Goal: Task Accomplishment & Management: Manage account settings

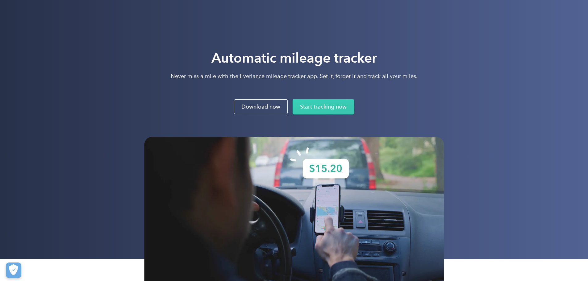
click at [444, 69] on div "Automatic mileage tracker Never miss a mile with the Everlance mileage tracker …" at bounding box center [294, 81] width 300 height 65
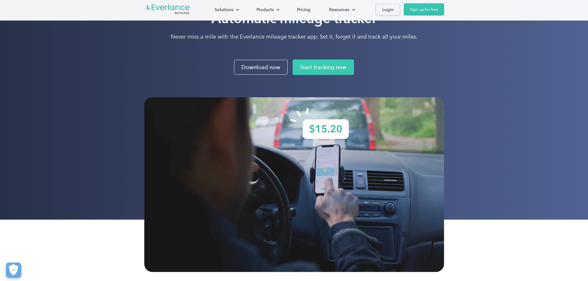
scroll to position [247, 0]
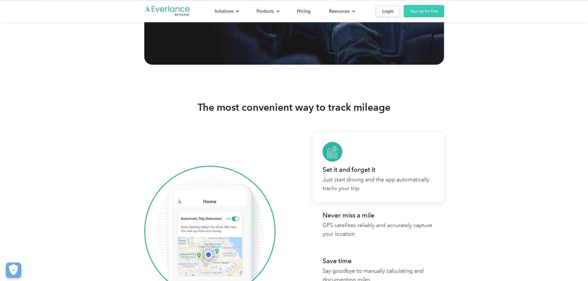
click at [444, 10] on div "Solutions For companies Easy vehicle reimbursements For self-employed Maximize …" at bounding box center [324, 11] width 239 height 12
click at [400, 12] on link "Login" at bounding box center [388, 11] width 24 height 11
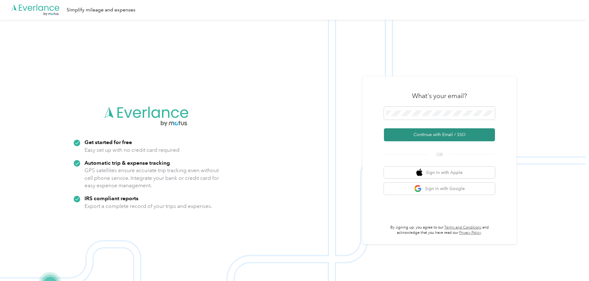
click at [461, 139] on button "Continue with Email / SSO" at bounding box center [439, 134] width 111 height 13
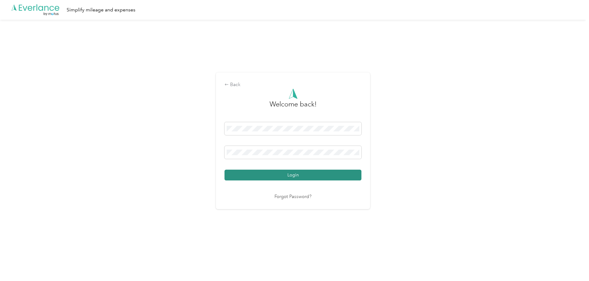
click at [301, 174] on button "Login" at bounding box center [293, 175] width 137 height 11
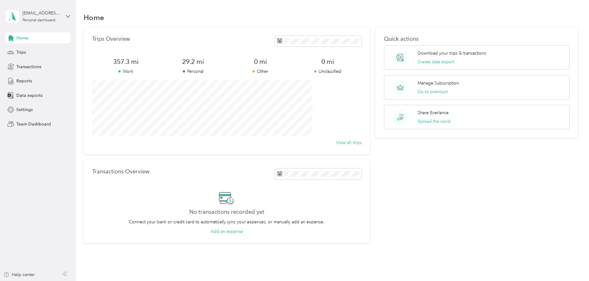
click at [21, 46] on div "Home Trips Transactions Reports Data exports Settings Team Dashboard" at bounding box center [38, 80] width 65 height 97
click at [22, 50] on span "Trips" at bounding box center [21, 52] width 10 height 6
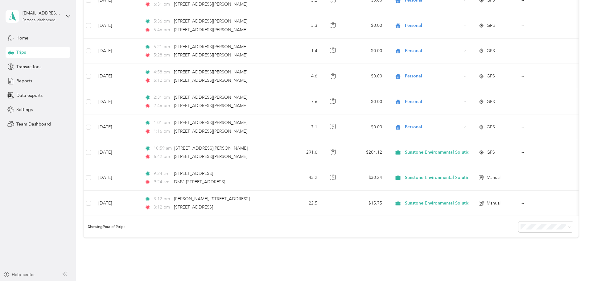
scroll to position [163, 0]
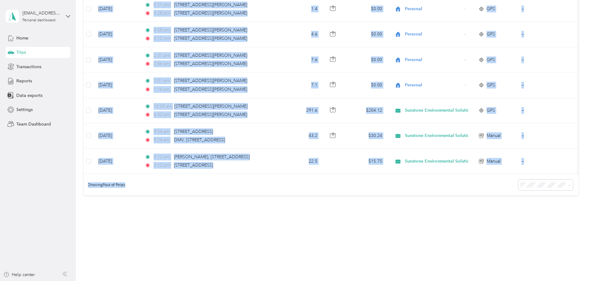
click at [447, 173] on div "All purposes Filters Date Locations Mileage (mi) Map Mileage value Purpose Trac…" at bounding box center [331, 52] width 495 height 287
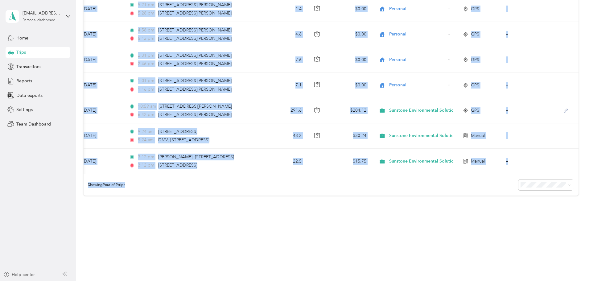
scroll to position [0, 0]
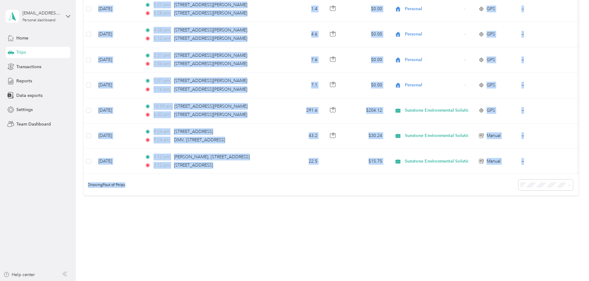
click at [303, 218] on div "Trips New trip 357.3 mi Work 29.2 mi Personal 0 mi Other 0 mi Unclassified $250…" at bounding box center [331, 46] width 510 height 409
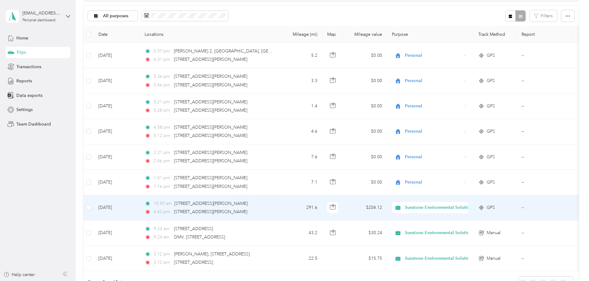
scroll to position [62, 0]
click at [274, 213] on div "6:42 pm 3090 Cashill Blvd, Ward 1, Reno, NV" at bounding box center [210, 211] width 130 height 7
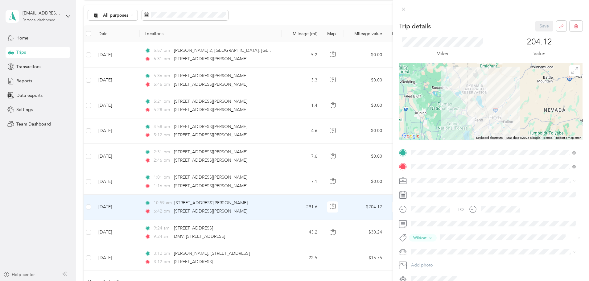
click at [374, 54] on div "Trip details Save This trip cannot be edited because it is either under review,…" at bounding box center [294, 140] width 589 height 281
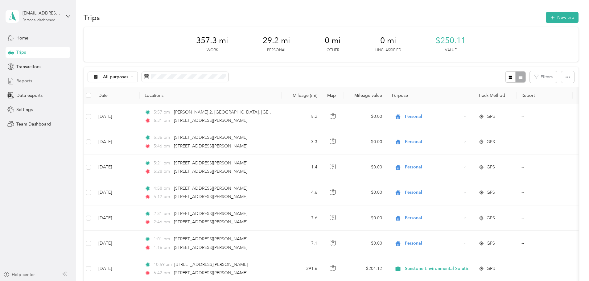
click at [22, 82] on span "Reports" at bounding box center [24, 81] width 16 height 6
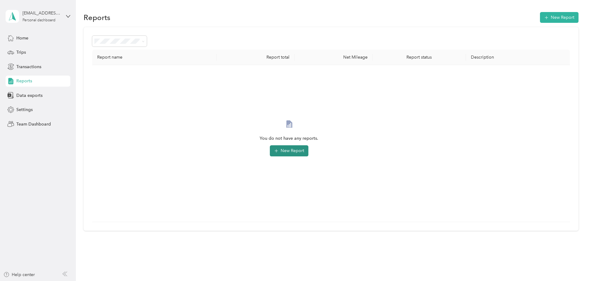
click at [309, 152] on button "New Report" at bounding box center [289, 150] width 39 height 11
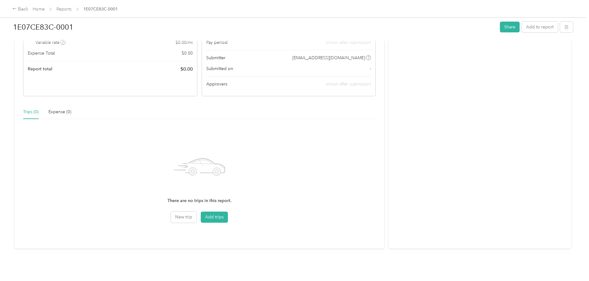
scroll to position [83, 0]
click at [228, 212] on button "Add trips" at bounding box center [214, 217] width 27 height 11
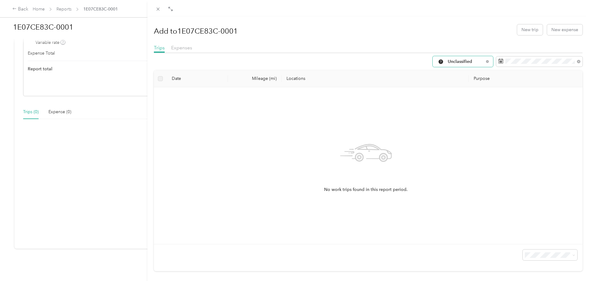
click at [468, 65] on div "Unclassified" at bounding box center [463, 61] width 60 height 11
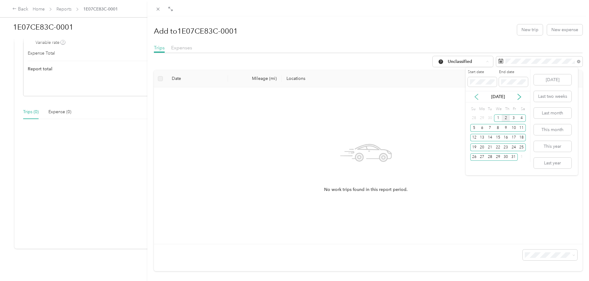
click at [476, 97] on icon at bounding box center [477, 97] width 6 height 6
click at [484, 120] on div "1" at bounding box center [482, 118] width 8 height 8
click at [490, 154] on div "30" at bounding box center [490, 157] width 8 height 8
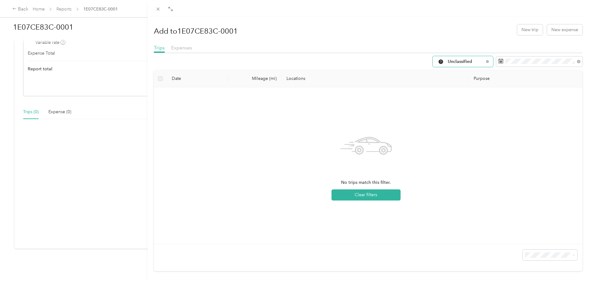
click at [477, 61] on span "Unclassified" at bounding box center [466, 62] width 36 height 4
click at [470, 98] on li "Work" at bounding box center [472, 94] width 89 height 11
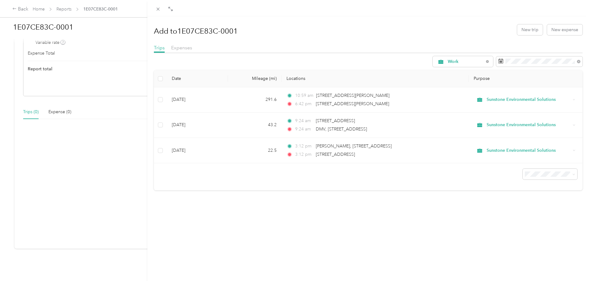
click at [425, 193] on div "Add to 1E07CE83C-0001 New trip New expense Trips Expenses Work Date Mileage (mi…" at bounding box center [369, 156] width 442 height 281
click at [461, 63] on span "Work" at bounding box center [466, 62] width 36 height 4
click at [466, 115] on span "Sunstone Environmental Solutions" at bounding box center [477, 115] width 69 height 6
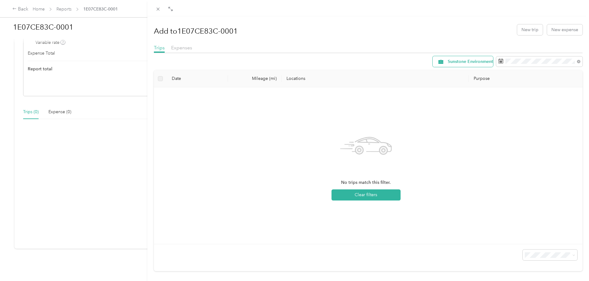
click at [452, 60] on span "Sunstone Environmental Solutions" at bounding box center [482, 62] width 69 height 4
click at [462, 92] on span "Work" at bounding box center [481, 94] width 77 height 6
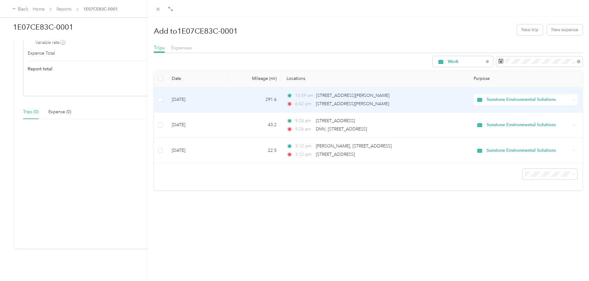
click at [562, 98] on span "Sunstone Environmental Solutions" at bounding box center [529, 99] width 84 height 7
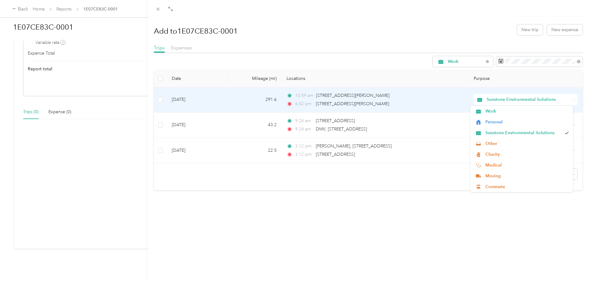
click at [562, 98] on span "Sunstone Environmental Solutions" at bounding box center [529, 99] width 84 height 7
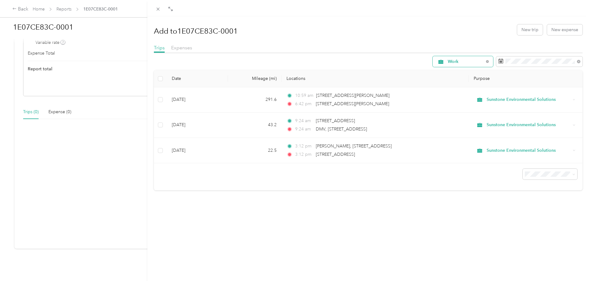
click at [475, 59] on span "Work" at bounding box center [460, 61] width 47 height 5
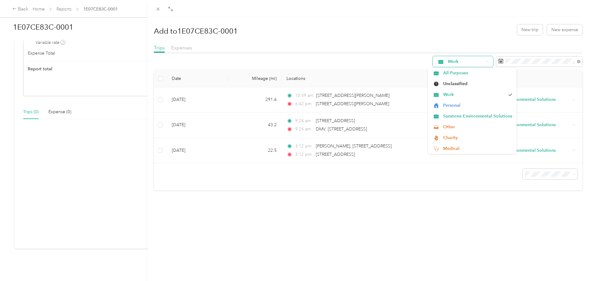
click at [475, 59] on span "Work" at bounding box center [460, 61] width 47 height 5
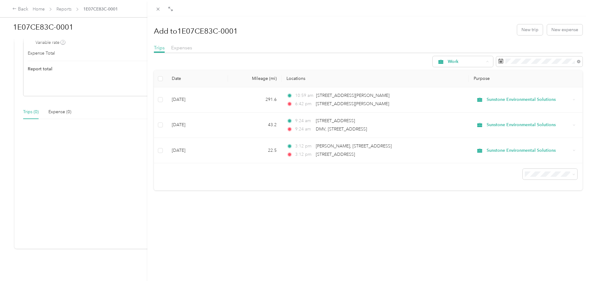
click at [486, 194] on div "Add to 1E07CE83C-0001 New trip New expense Trips Expenses Work Date Mileage (mi…" at bounding box center [369, 156] width 442 height 281
click at [109, 108] on div "Add to 1E07CE83C-0001 New trip New expense Trips Expenses Work Date Mileage (mi…" at bounding box center [294, 140] width 589 height 281
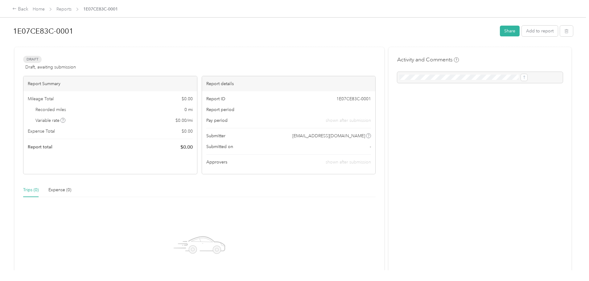
click at [39, 194] on div "Trips (0)" at bounding box center [30, 190] width 15 height 14
click at [71, 192] on div "Expense (0)" at bounding box center [59, 190] width 23 height 7
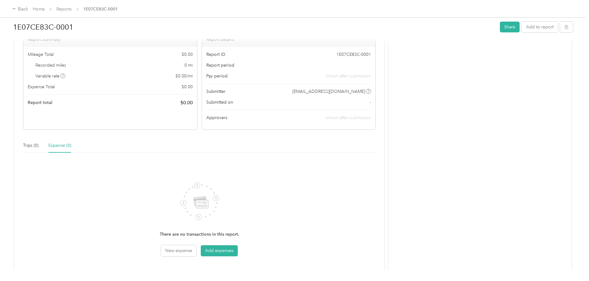
scroll to position [83, 0]
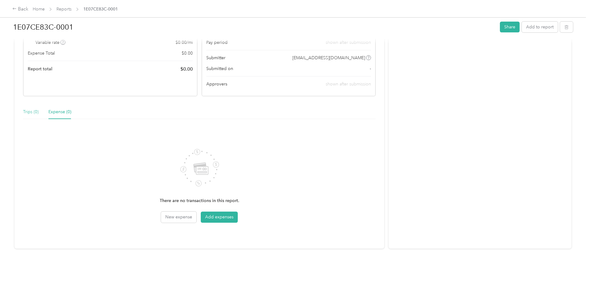
click at [39, 105] on div "Trips (0)" at bounding box center [30, 112] width 15 height 14
click at [228, 216] on button "Add trips" at bounding box center [214, 217] width 27 height 11
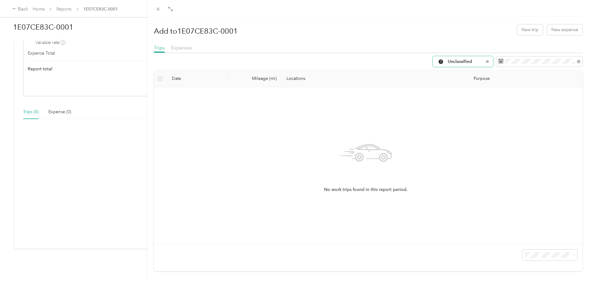
click at [477, 57] on div "Unclassified" at bounding box center [463, 61] width 60 height 11
click at [464, 89] on li "Work" at bounding box center [472, 94] width 89 height 11
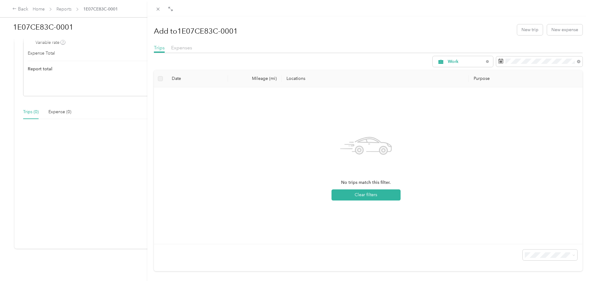
click at [455, 67] on div "Work Date Mileage (mi) Locations Purpose No trips match this filter. Clear filt…" at bounding box center [368, 163] width 429 height 215
click at [459, 66] on div "Work" at bounding box center [463, 61] width 60 height 11
click at [468, 113] on span "Sunstone Environmental Solutions" at bounding box center [477, 116] width 69 height 6
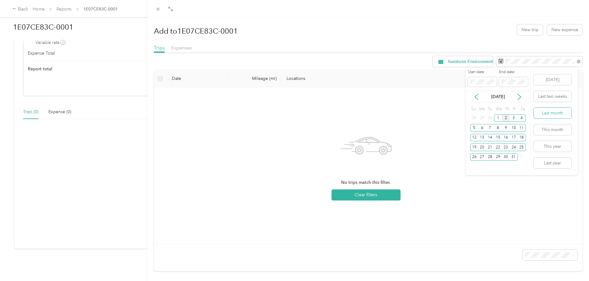
click at [561, 109] on button "Last month" at bounding box center [553, 113] width 38 height 11
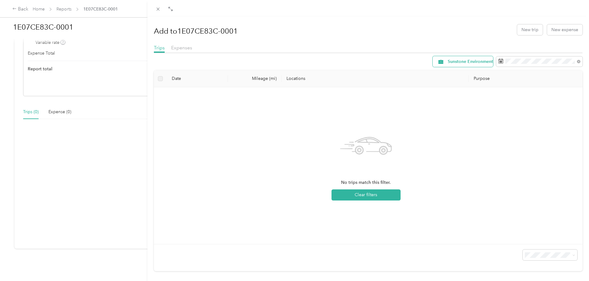
click at [477, 62] on span "Sunstone Environmental Solutions" at bounding box center [482, 62] width 69 height 4
click at [477, 94] on span "Work" at bounding box center [481, 94] width 77 height 6
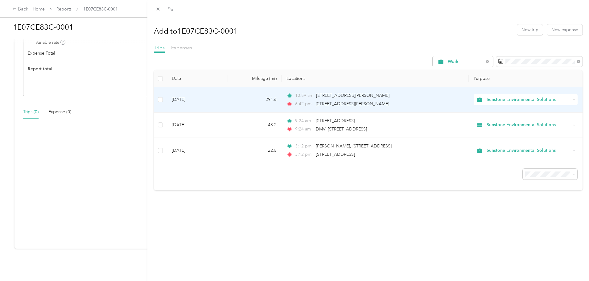
click at [157, 99] on td at bounding box center [160, 99] width 13 height 25
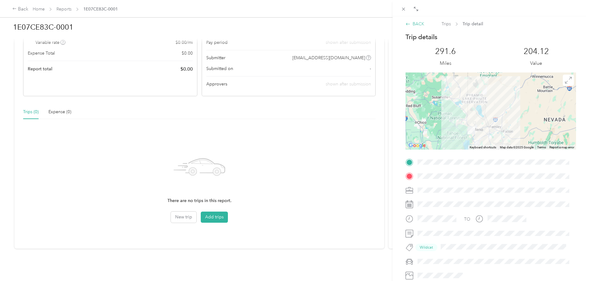
click at [422, 24] on div "BACK" at bounding box center [415, 24] width 19 height 6
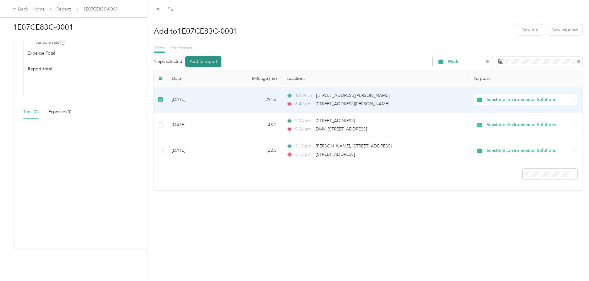
click at [217, 63] on button "Add to report" at bounding box center [203, 61] width 36 height 11
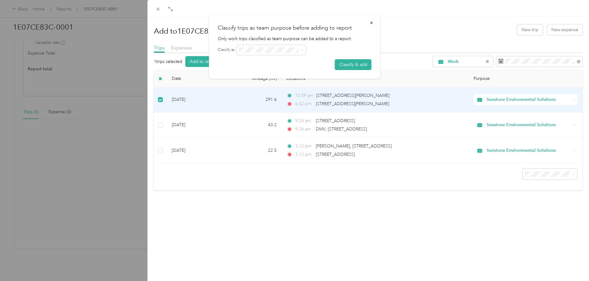
click at [281, 55] on form "Classify as Classify & add" at bounding box center [295, 57] width 154 height 25
click at [304, 49] on span at bounding box center [271, 50] width 69 height 10
click at [301, 50] on span at bounding box center [301, 50] width 5 height 4
click at [304, 50] on span at bounding box center [271, 50] width 69 height 10
click at [253, 58] on form "Classify as Classify & add" at bounding box center [295, 57] width 154 height 25
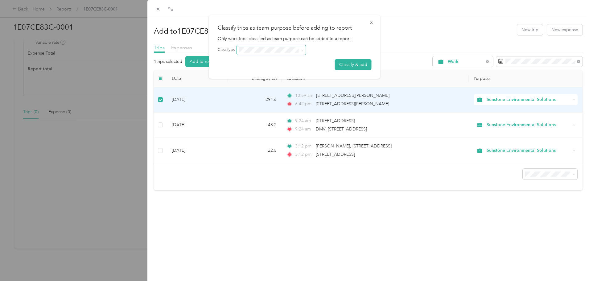
click at [254, 53] on span at bounding box center [271, 50] width 69 height 10
click at [232, 54] on div "Classify as" at bounding box center [295, 50] width 154 height 10
click at [347, 66] on button "Classify & add" at bounding box center [353, 64] width 37 height 11
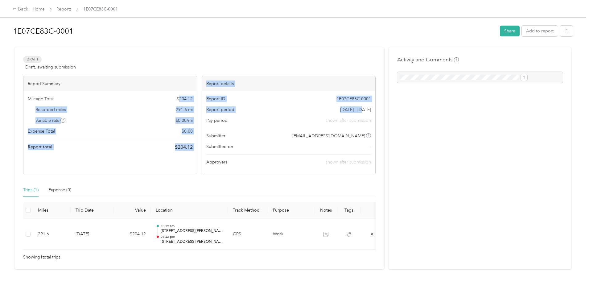
drag, startPoint x: 194, startPoint y: 100, endPoint x: 342, endPoint y: 107, distance: 148.0
click at [342, 107] on div "Report Summary Mileage Total $ 204.12 Recorded miles 291.6 mi Variable rate $ 0…" at bounding box center [199, 125] width 353 height 98
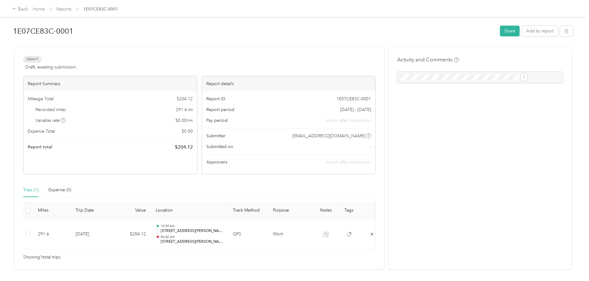
click at [228, 118] on span "Pay period" at bounding box center [216, 120] width 21 height 6
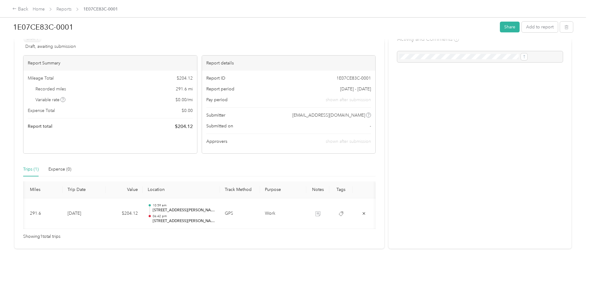
scroll to position [0, 74]
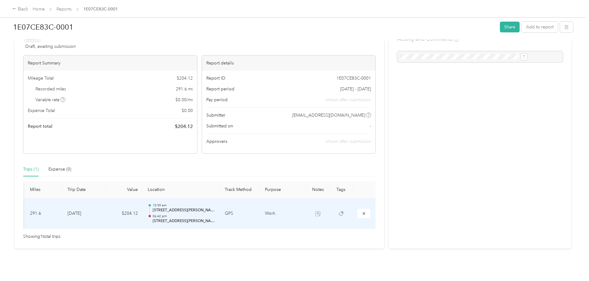
click at [330, 203] on td at bounding box center [341, 213] width 23 height 31
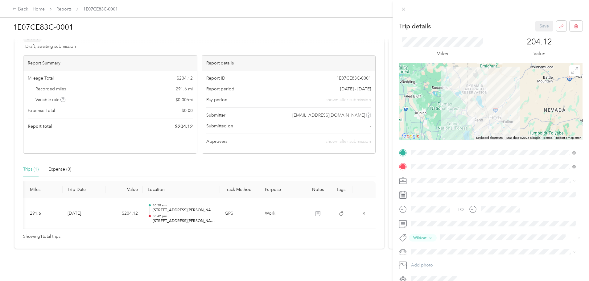
drag, startPoint x: 318, startPoint y: 222, endPoint x: 250, endPoint y: 222, distance: 67.9
click at [250, 222] on div "Trip details Save This trip cannot be edited because it is either under review,…" at bounding box center [294, 140] width 589 height 281
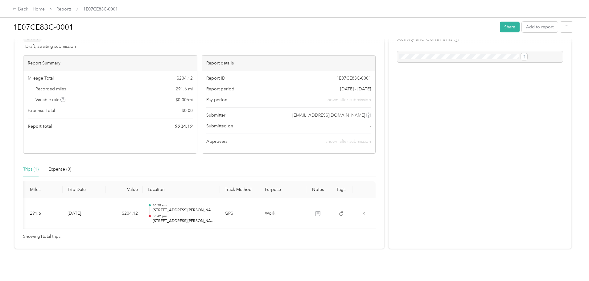
click at [285, 247] on div "1E07CE83C-0001 Share Add to report Draft Draft, awaiting submission View activi…" at bounding box center [293, 135] width 586 height 270
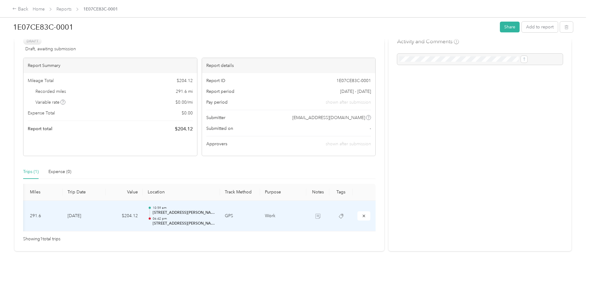
scroll to position [0, 0]
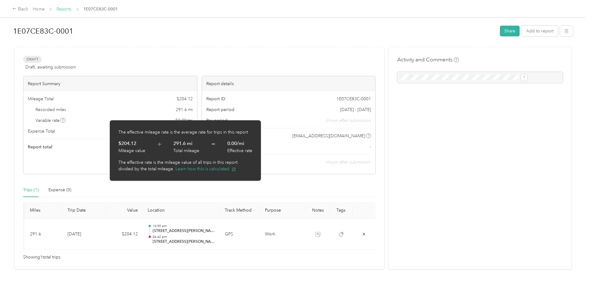
click at [72, 10] on link "Reports" at bounding box center [63, 8] width 15 height 5
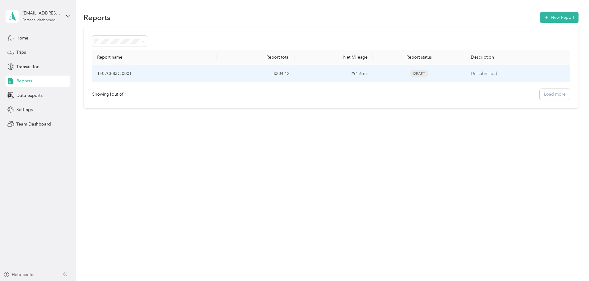
click at [264, 76] on td "$204.12" at bounding box center [256, 73] width 78 height 17
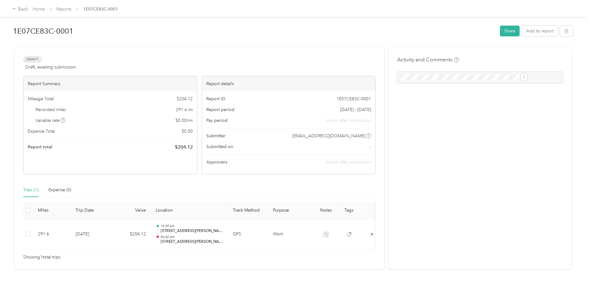
click at [326, 121] on span "shown after submission" at bounding box center [348, 120] width 45 height 6
click at [45, 9] on link "Home" at bounding box center [39, 8] width 12 height 5
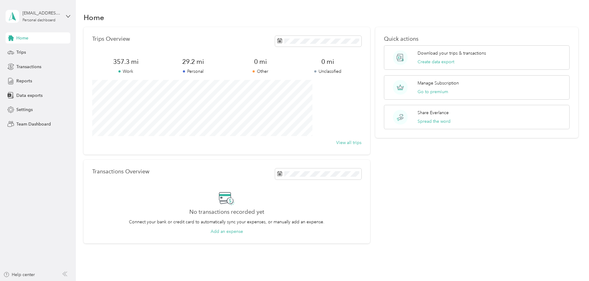
click at [111, 149] on div "Trips Overview 357.3 mi Work 29.2 mi Personal 0 mi Other 0 mi Unclassified View…" at bounding box center [331, 135] width 495 height 217
